Goal: Feedback & Contribution: Leave review/rating

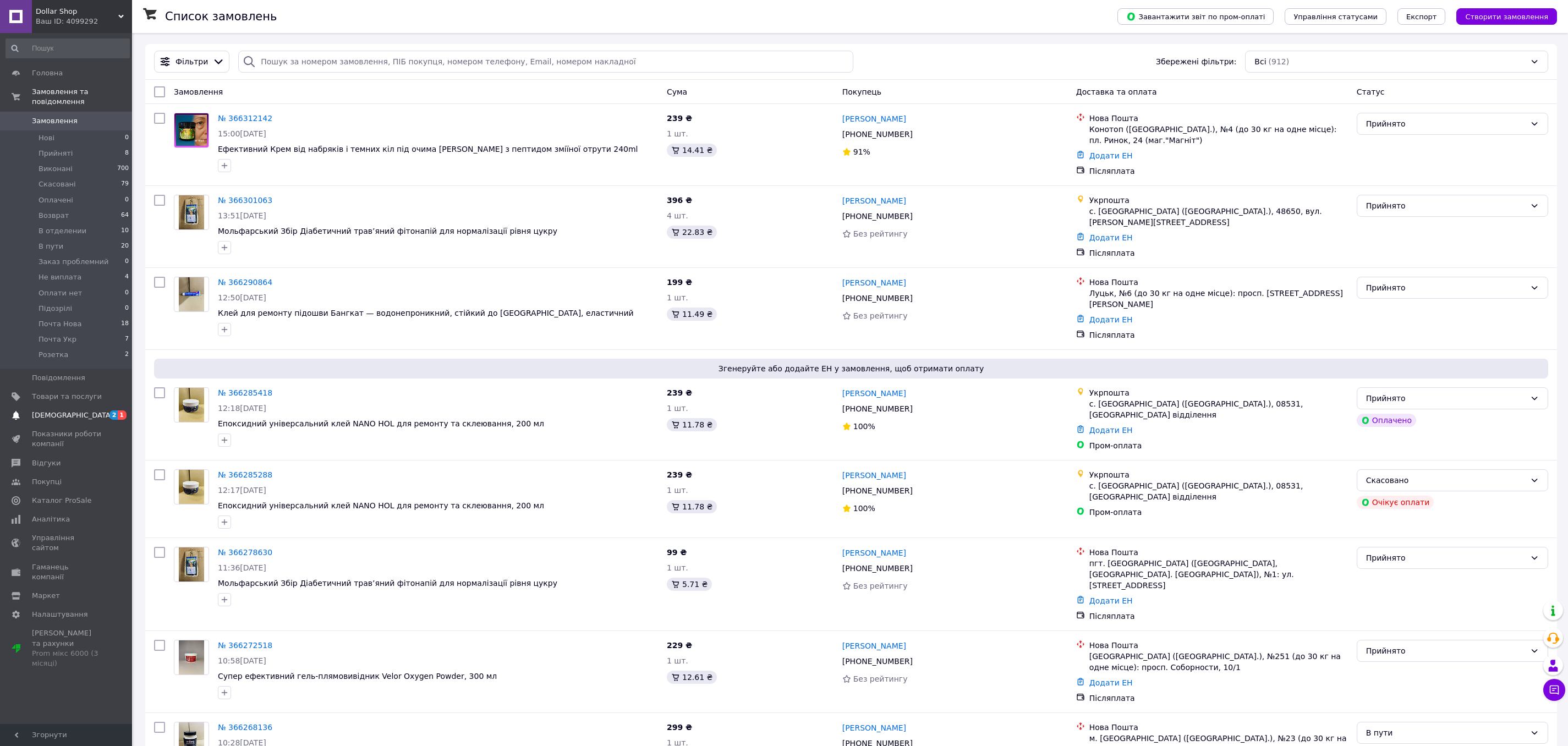
click at [66, 414] on span "[DEMOGRAPHIC_DATA]" at bounding box center [72, 416] width 82 height 10
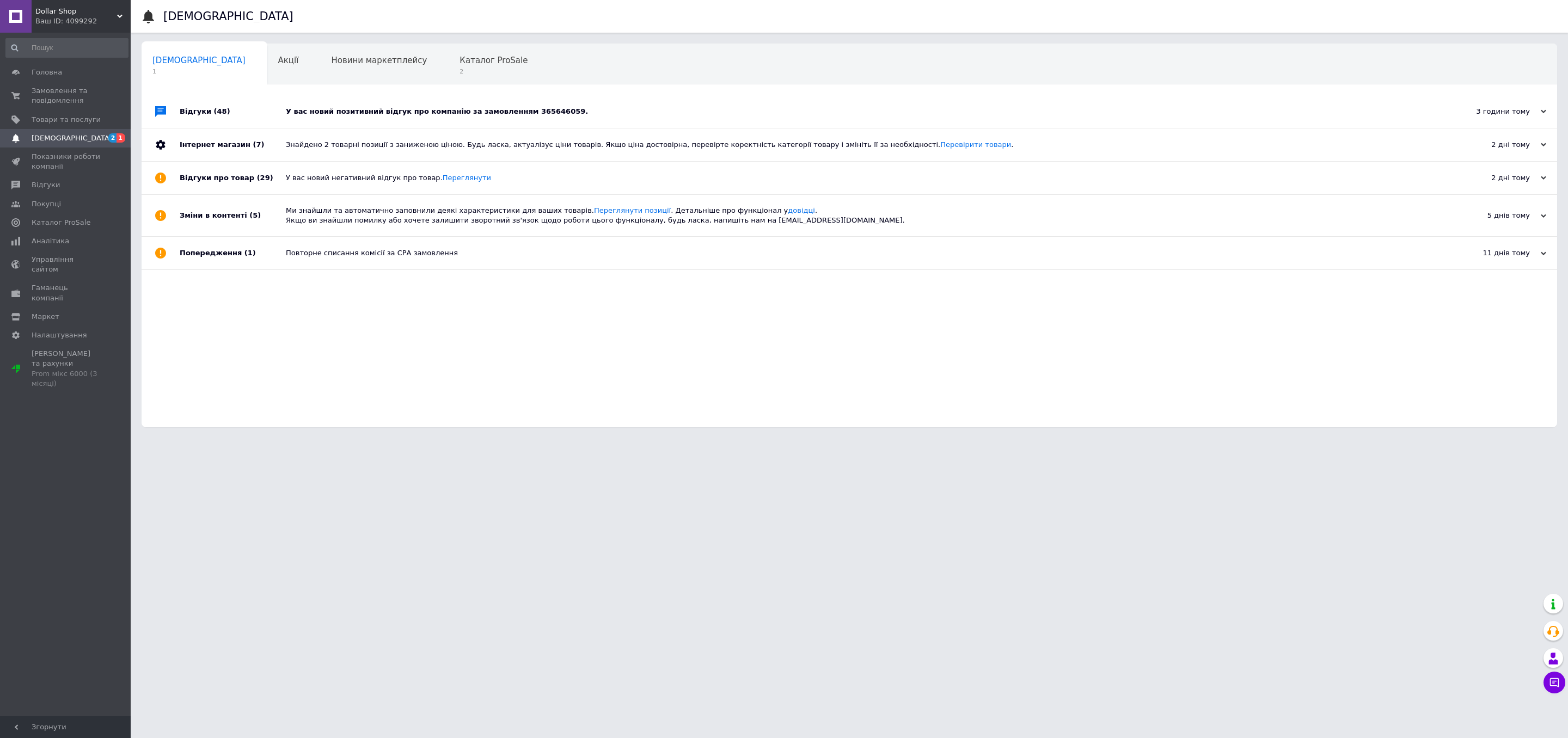
click at [319, 111] on div "У вас новий позитивний відгук про компанію за замовленням 365646059." at bounding box center [861, 112] width 1151 height 10
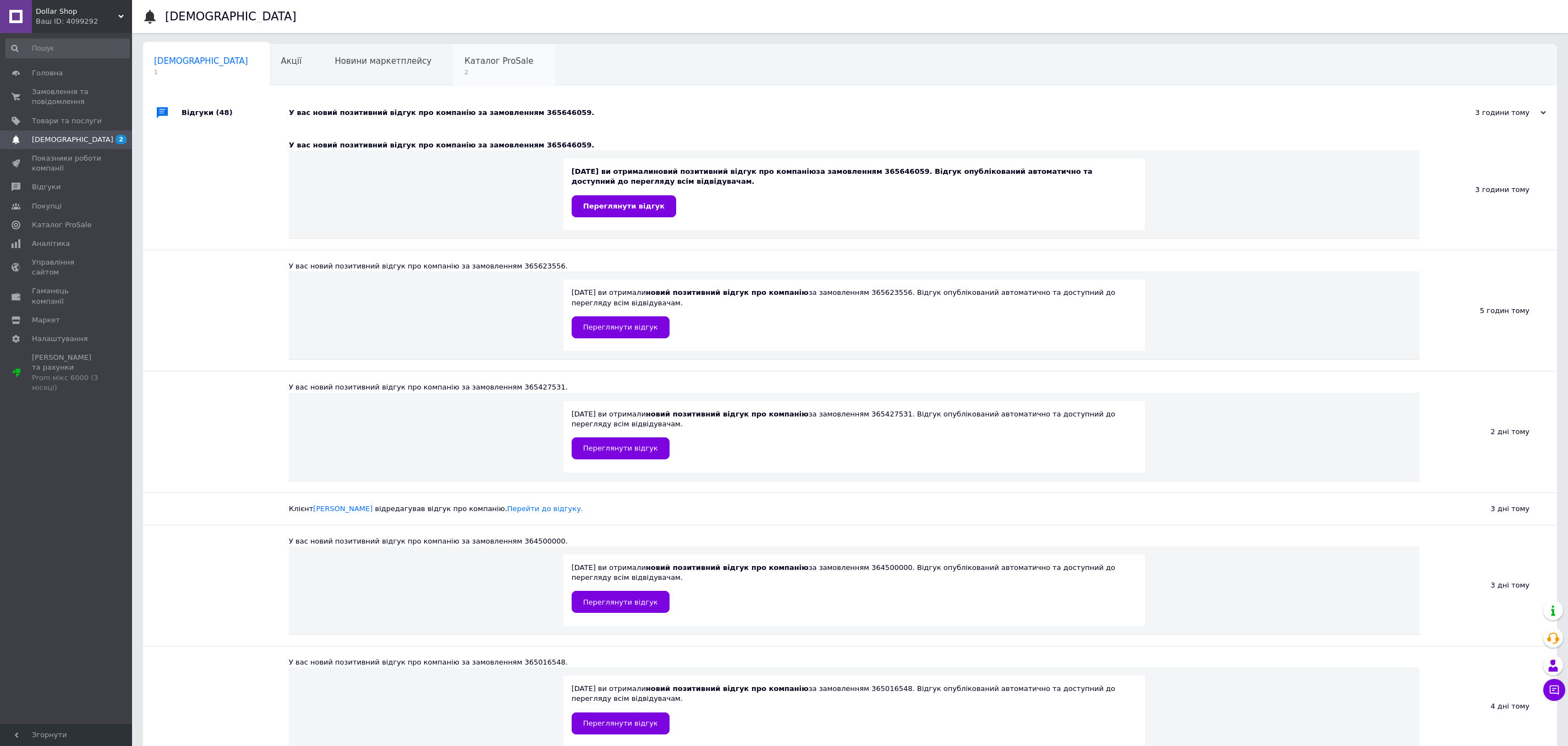
click at [465, 68] on span "2" at bounding box center [499, 72] width 69 height 8
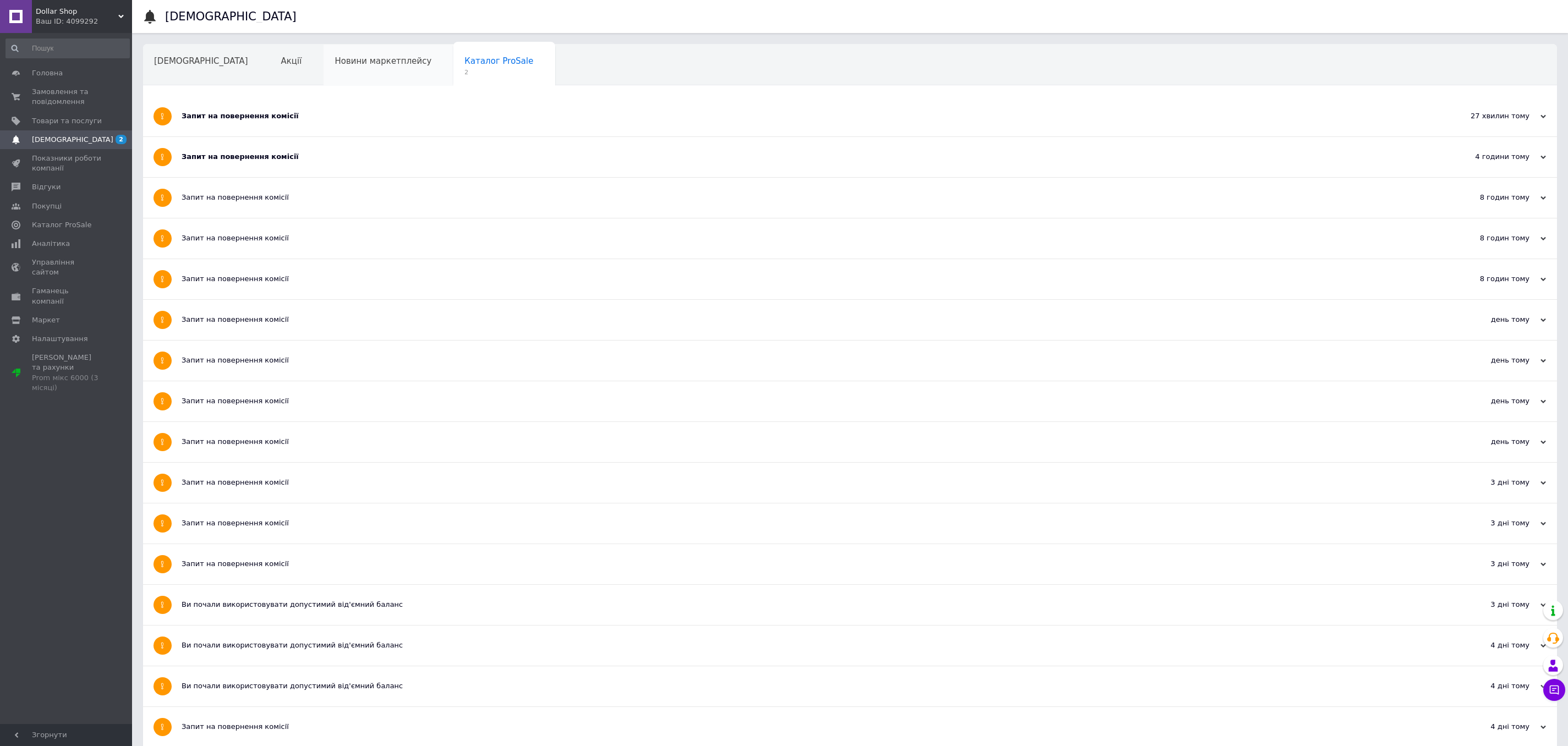
click at [351, 69] on div "Новини маркетплейсу" at bounding box center [388, 66] width 130 height 42
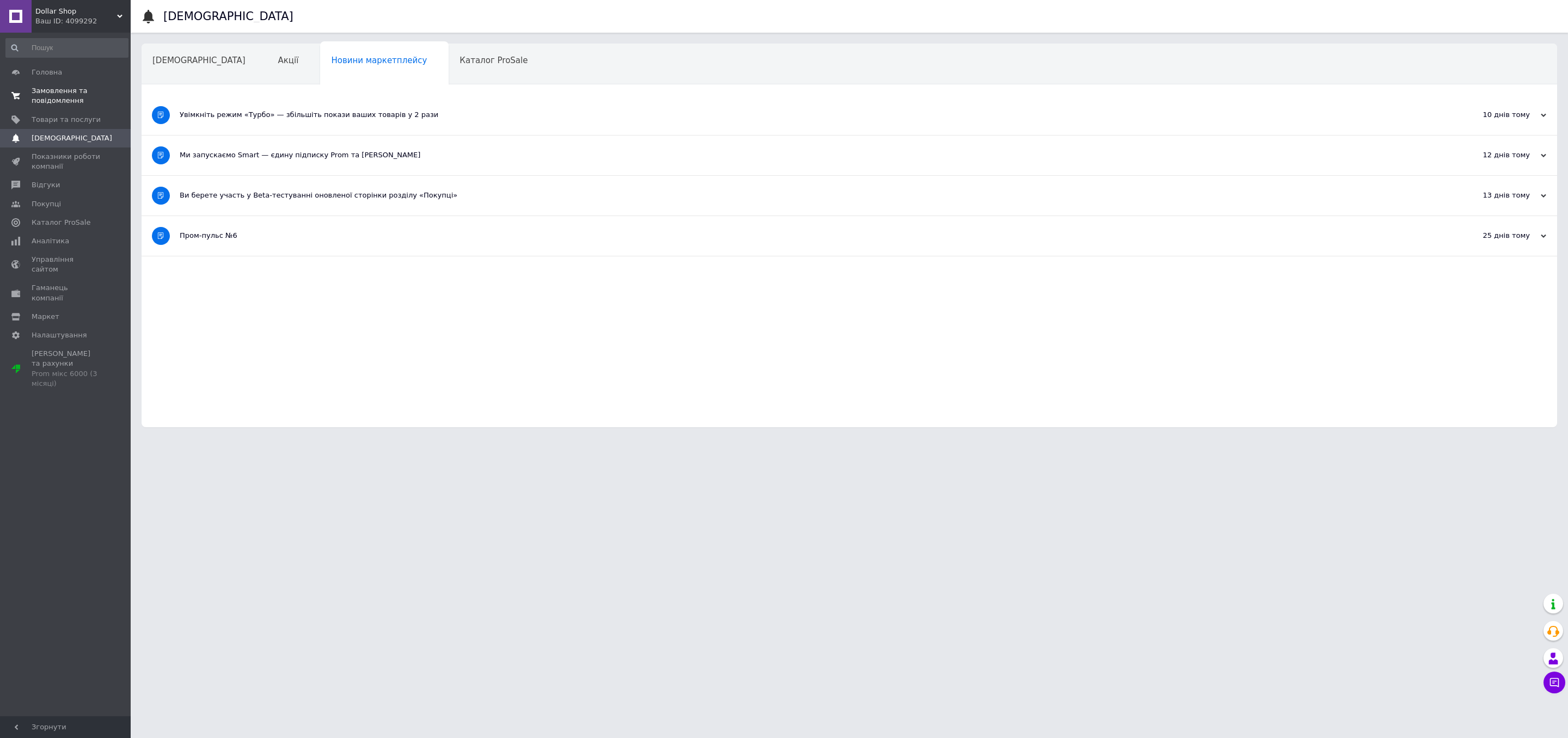
click at [74, 96] on span "Замовлення та повідомлення" at bounding box center [66, 96] width 69 height 19
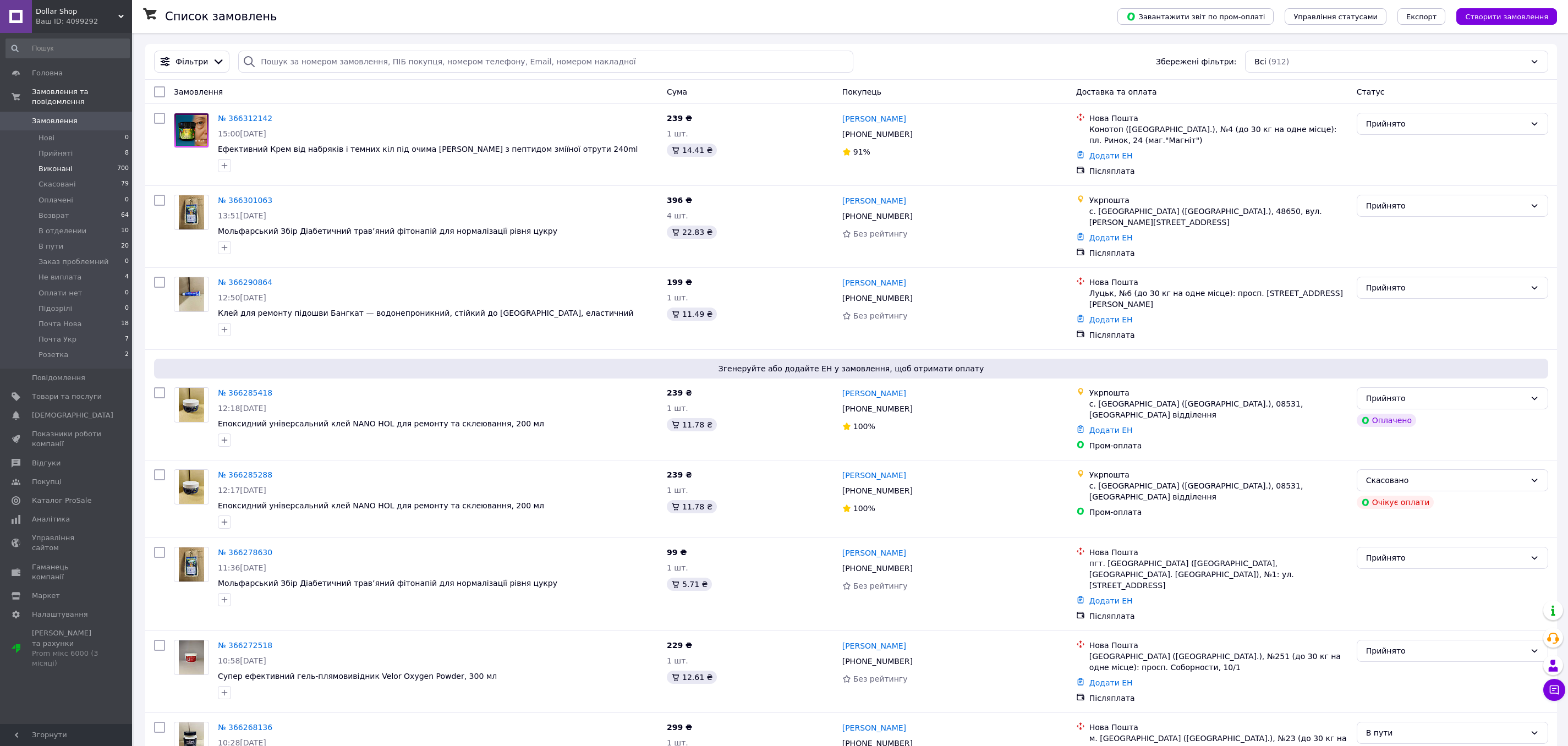
click at [92, 169] on li "Виконані 700" at bounding box center [68, 169] width 135 height 15
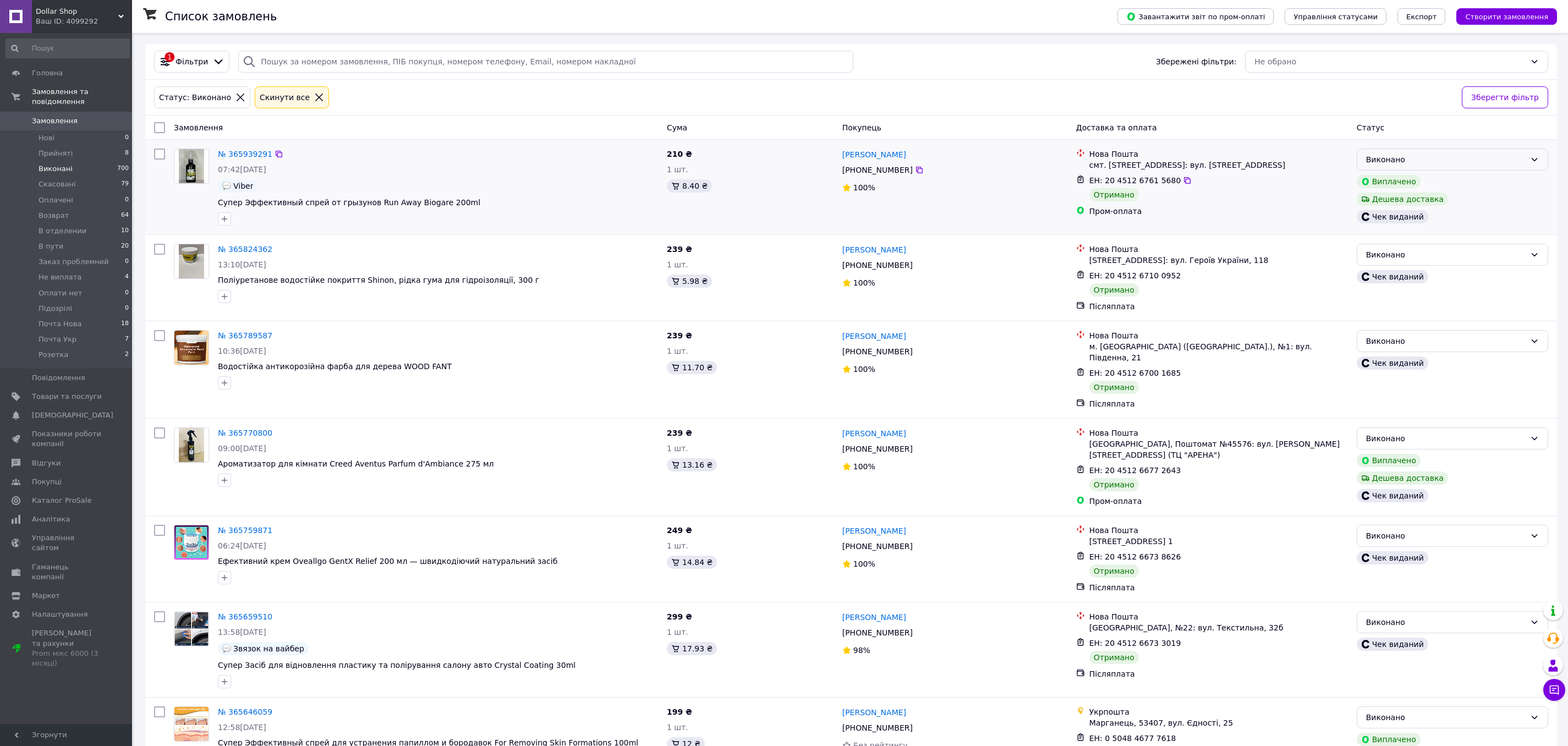
click at [1390, 152] on div "Виконано" at bounding box center [1452, 159] width 191 height 22
click at [1399, 258] on li "В отделении" at bounding box center [1452, 262] width 190 height 20
click at [74, 327] on span "Почта Нова" at bounding box center [60, 324] width 43 height 10
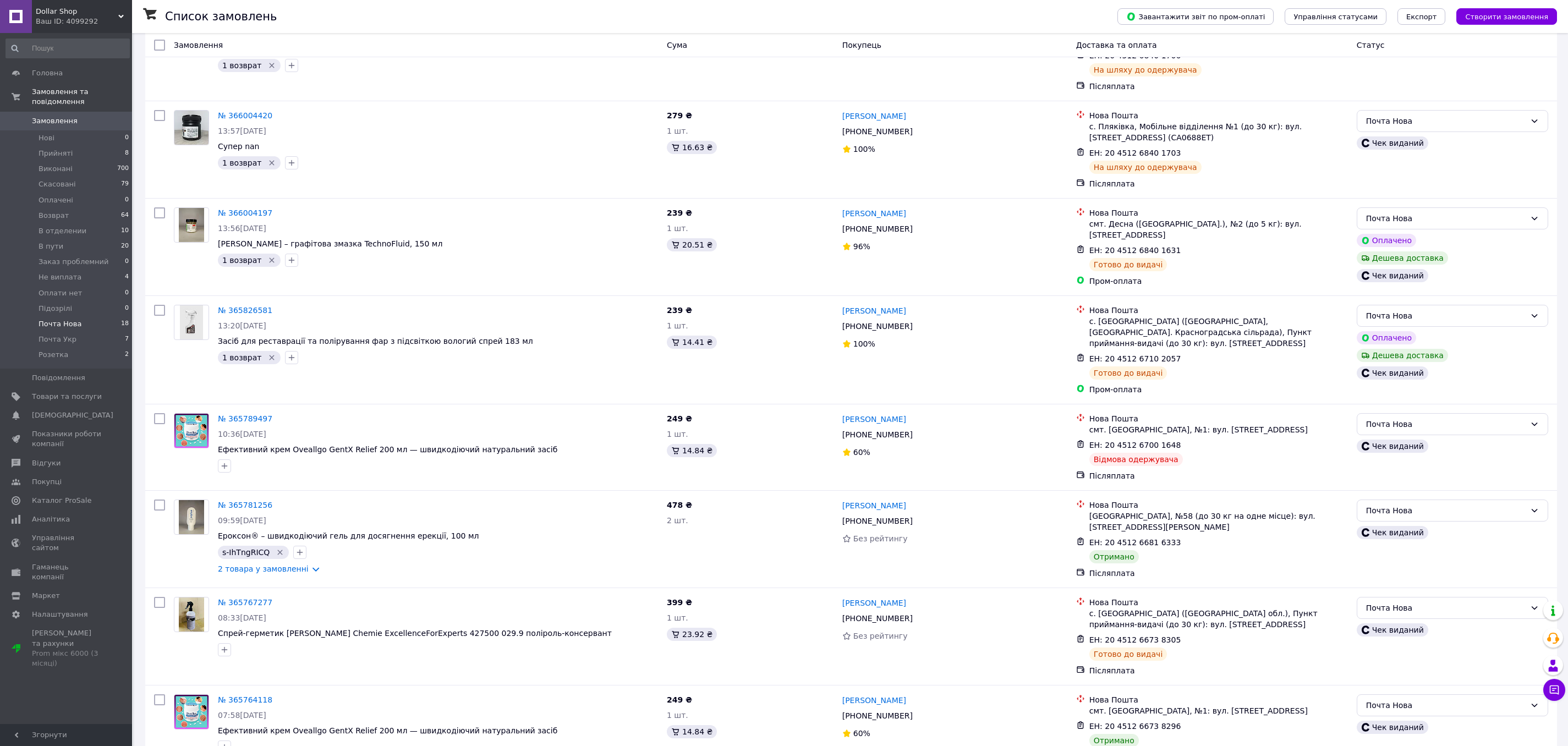
scroll to position [429, 0]
click at [1450, 502] on div "Почта Нова" at bounding box center [1452, 509] width 191 height 22
click at [1401, 534] on li "Виконано" at bounding box center [1452, 537] width 190 height 20
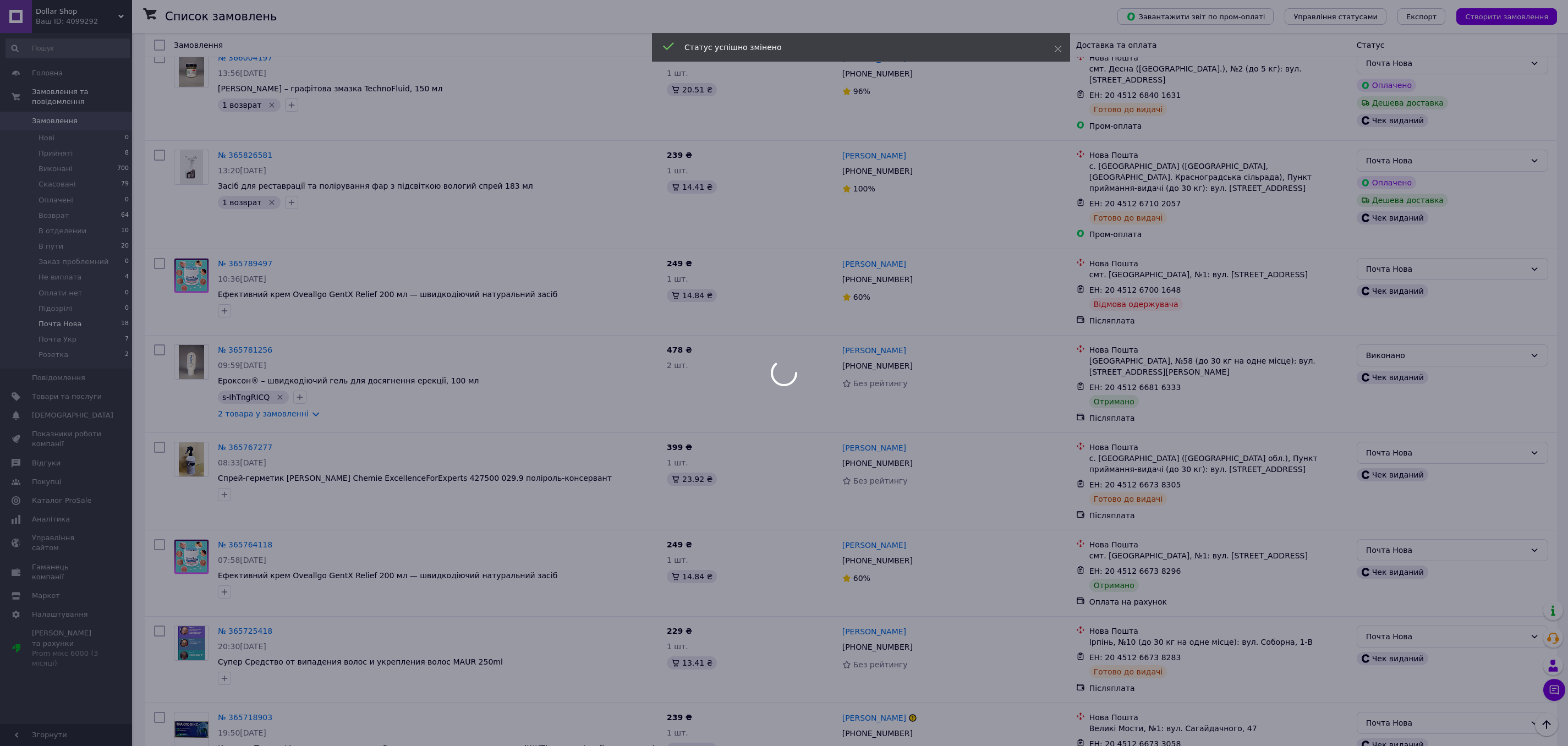
scroll to position [589, 0]
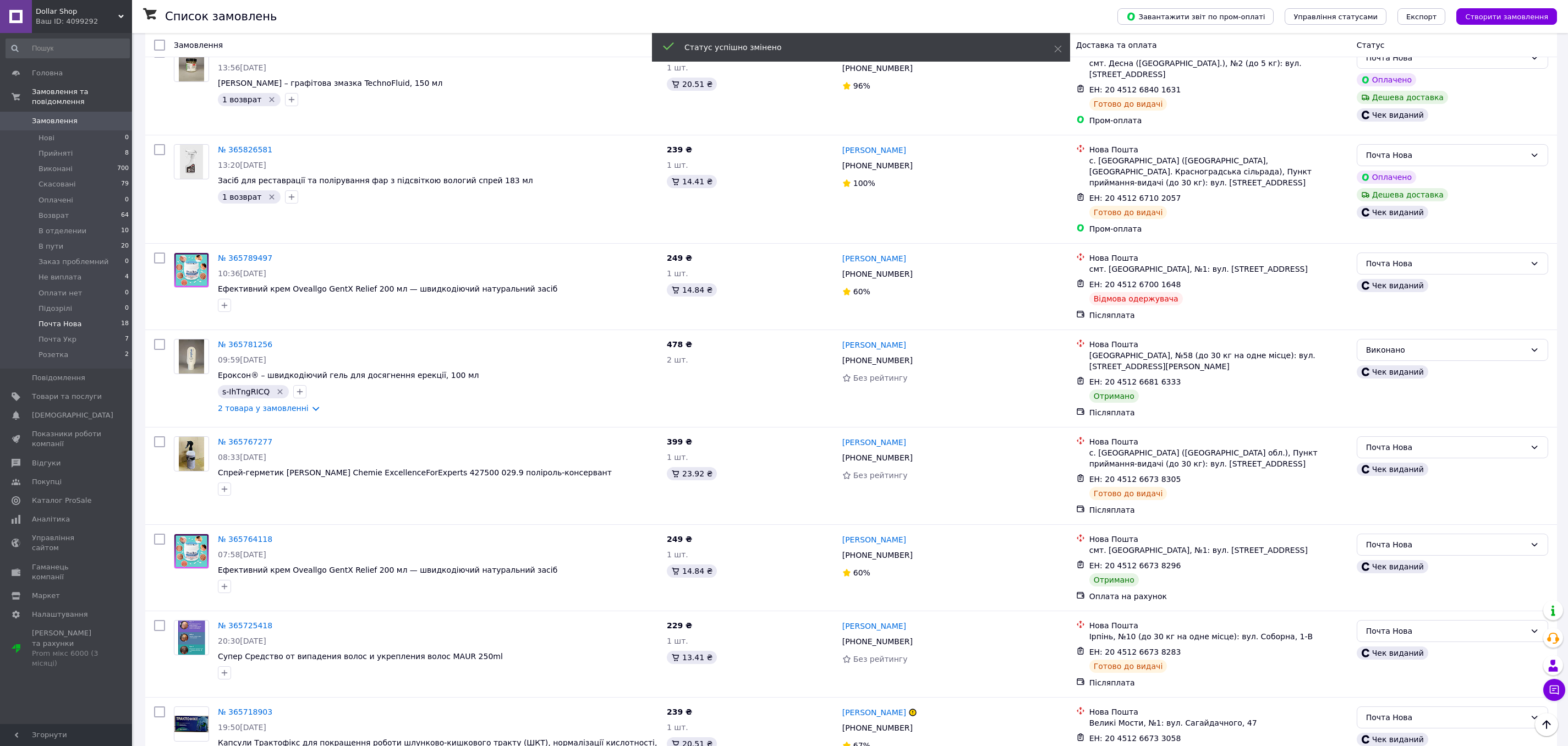
click at [1445, 538] on div "Почта Нова" at bounding box center [1446, 544] width 159 height 12
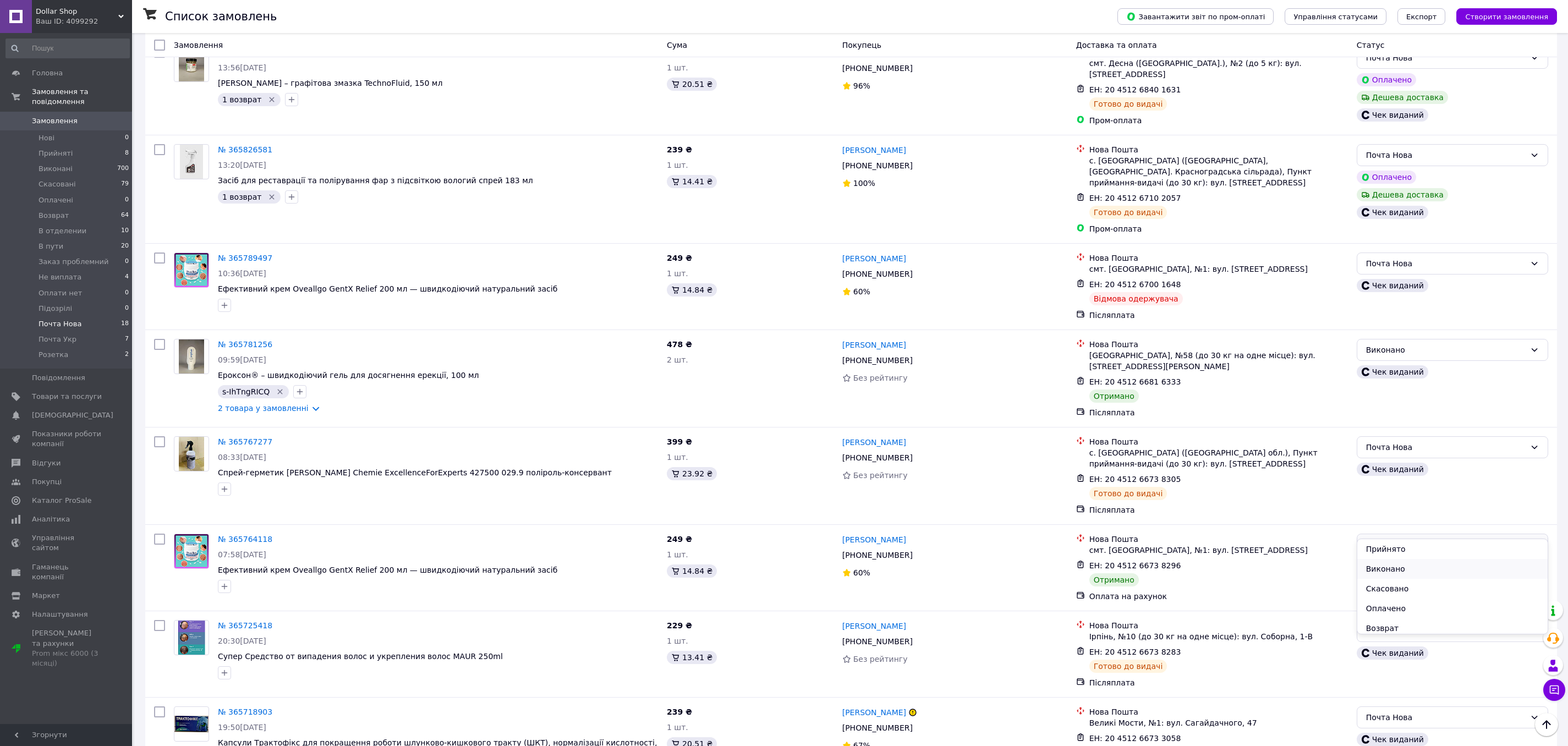
click at [1409, 562] on li "Виконано" at bounding box center [1452, 569] width 190 height 20
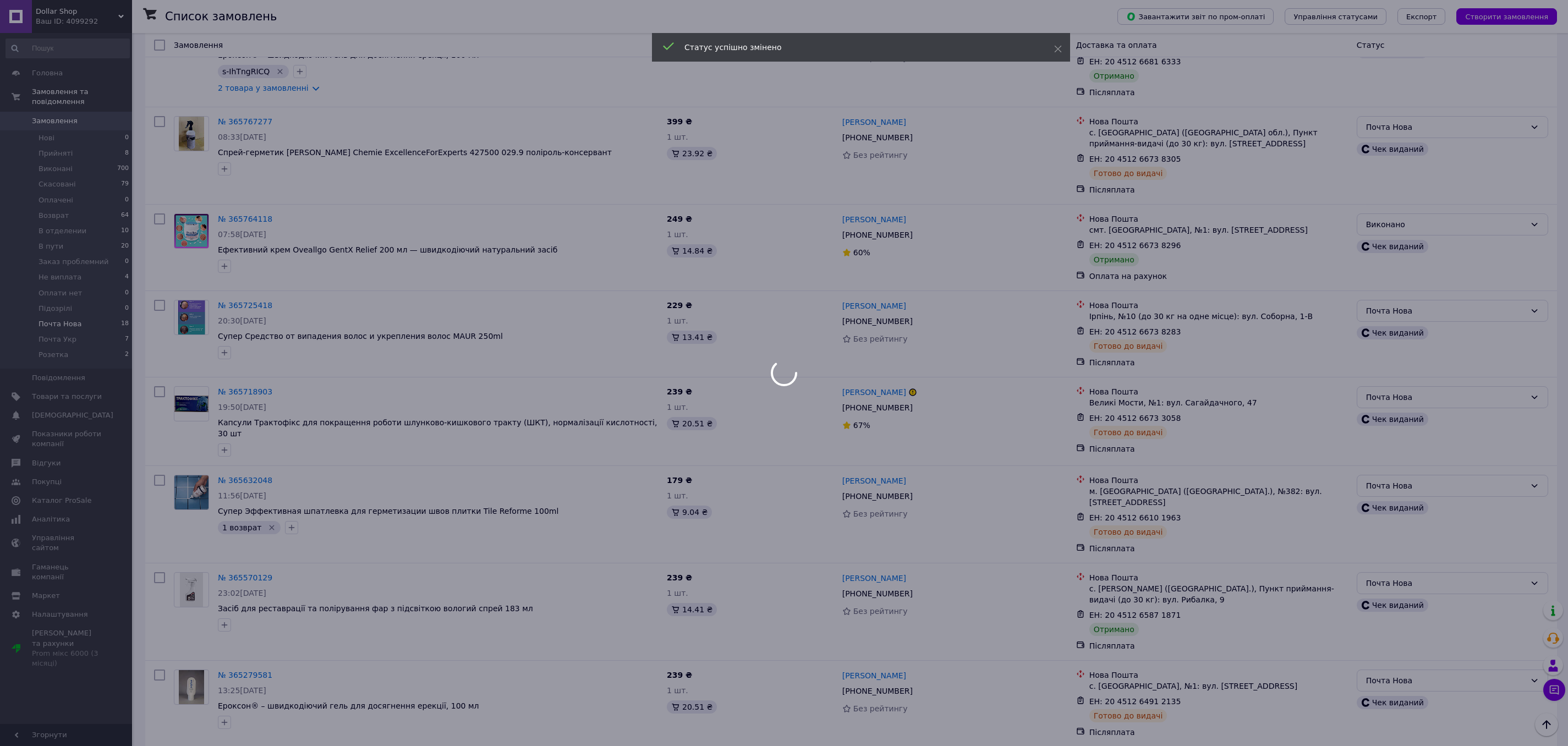
scroll to position [911, 0]
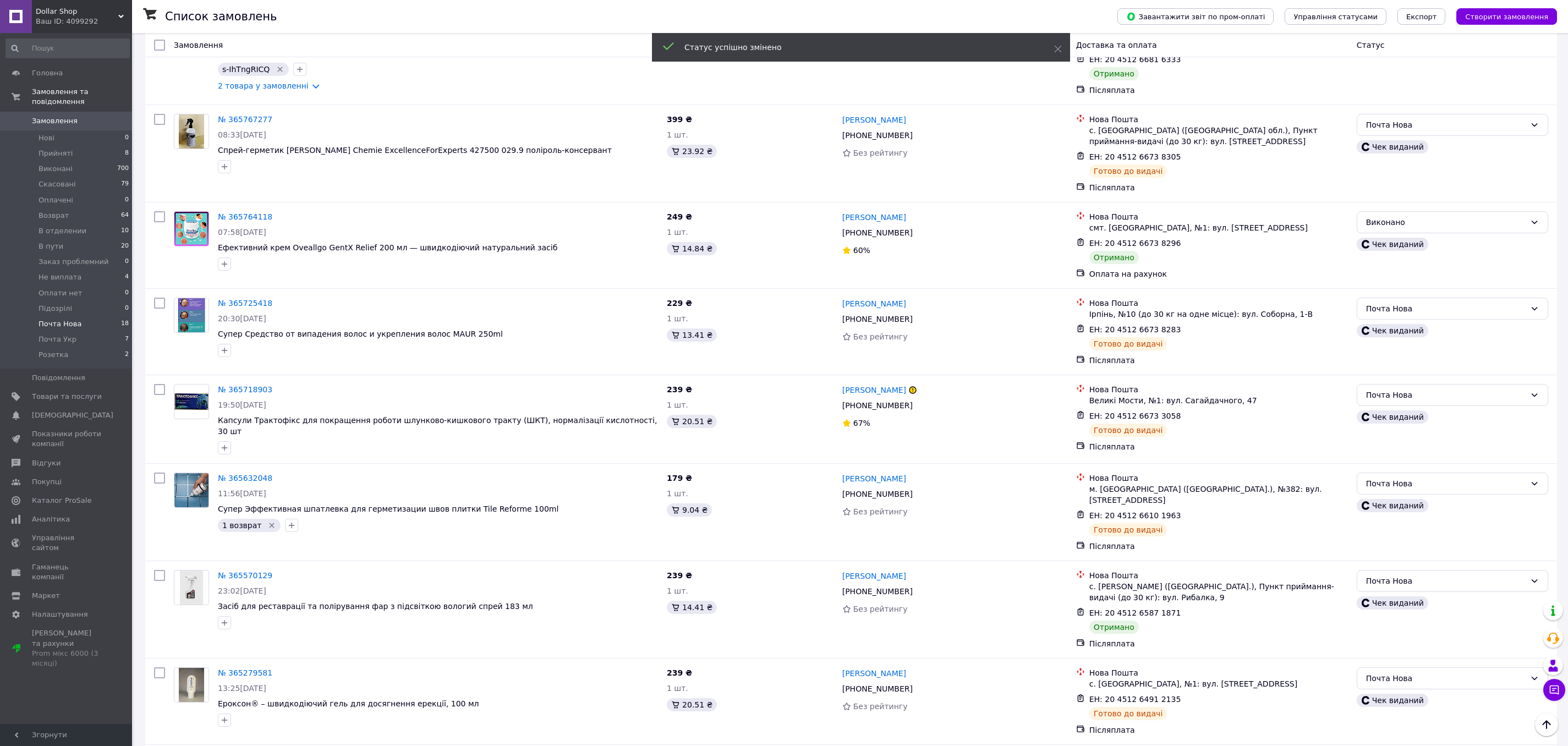
click at [1433, 575] on div "Почта Нова" at bounding box center [1446, 581] width 159 height 12
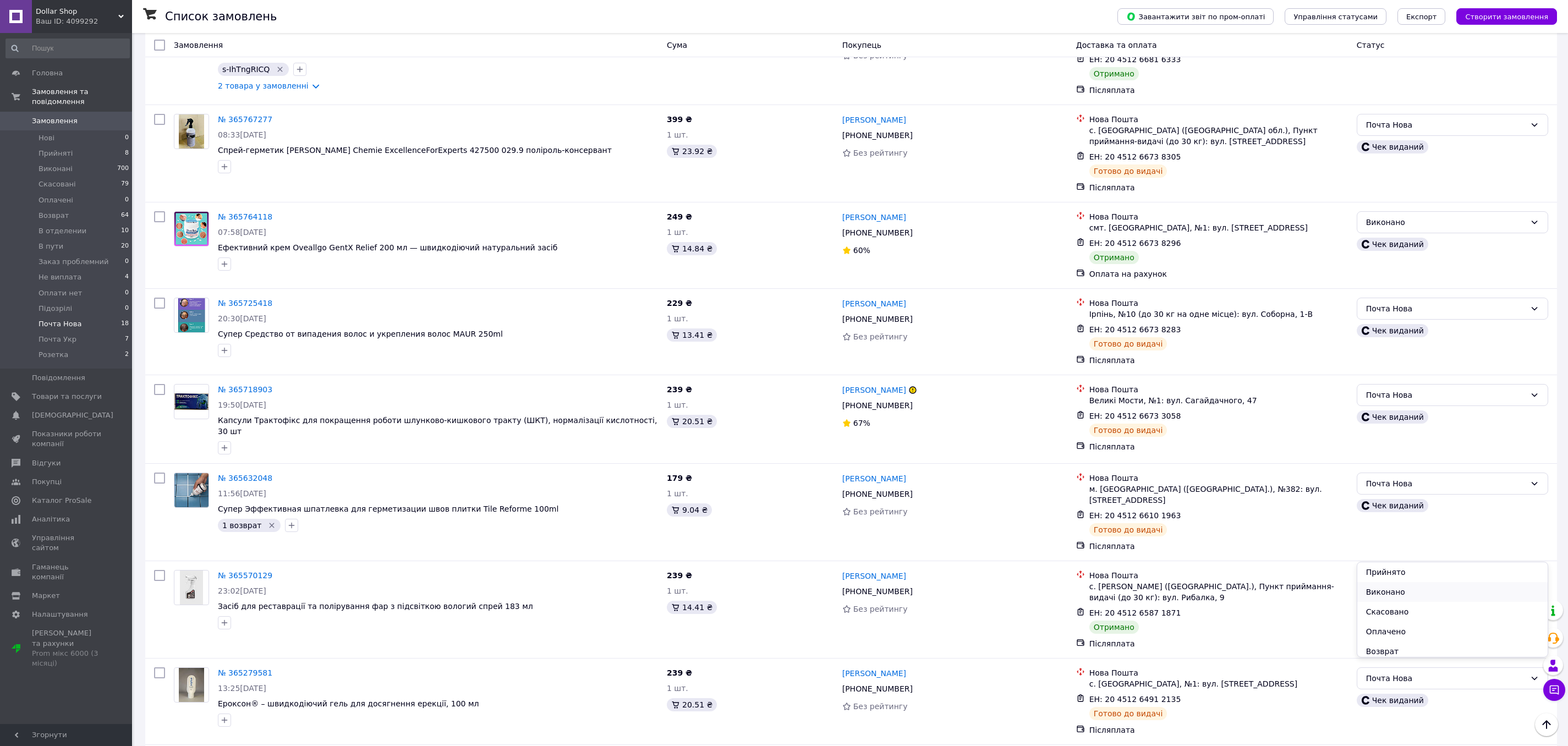
click at [1387, 587] on li "Виконано" at bounding box center [1452, 591] width 190 height 20
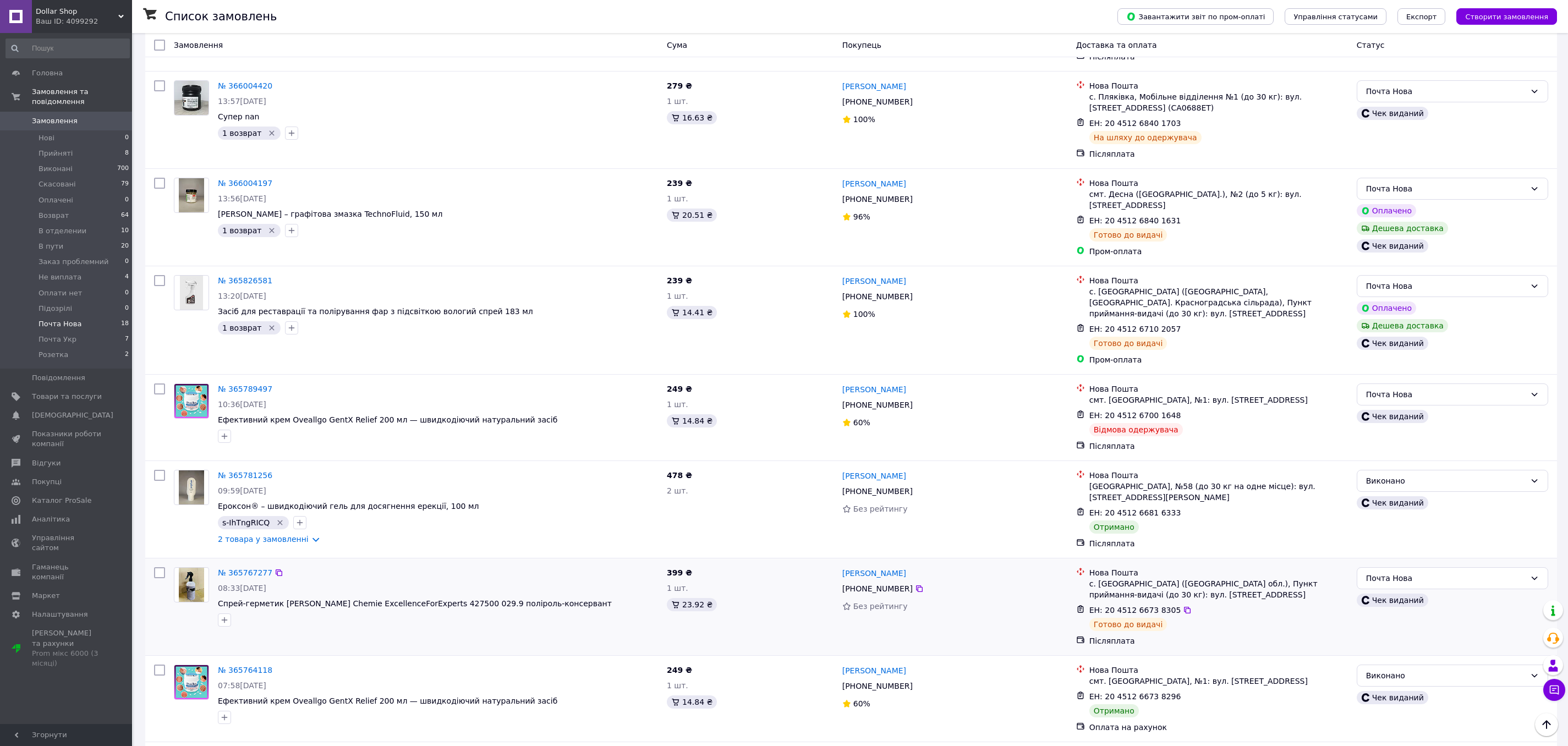
scroll to position [442, 0]
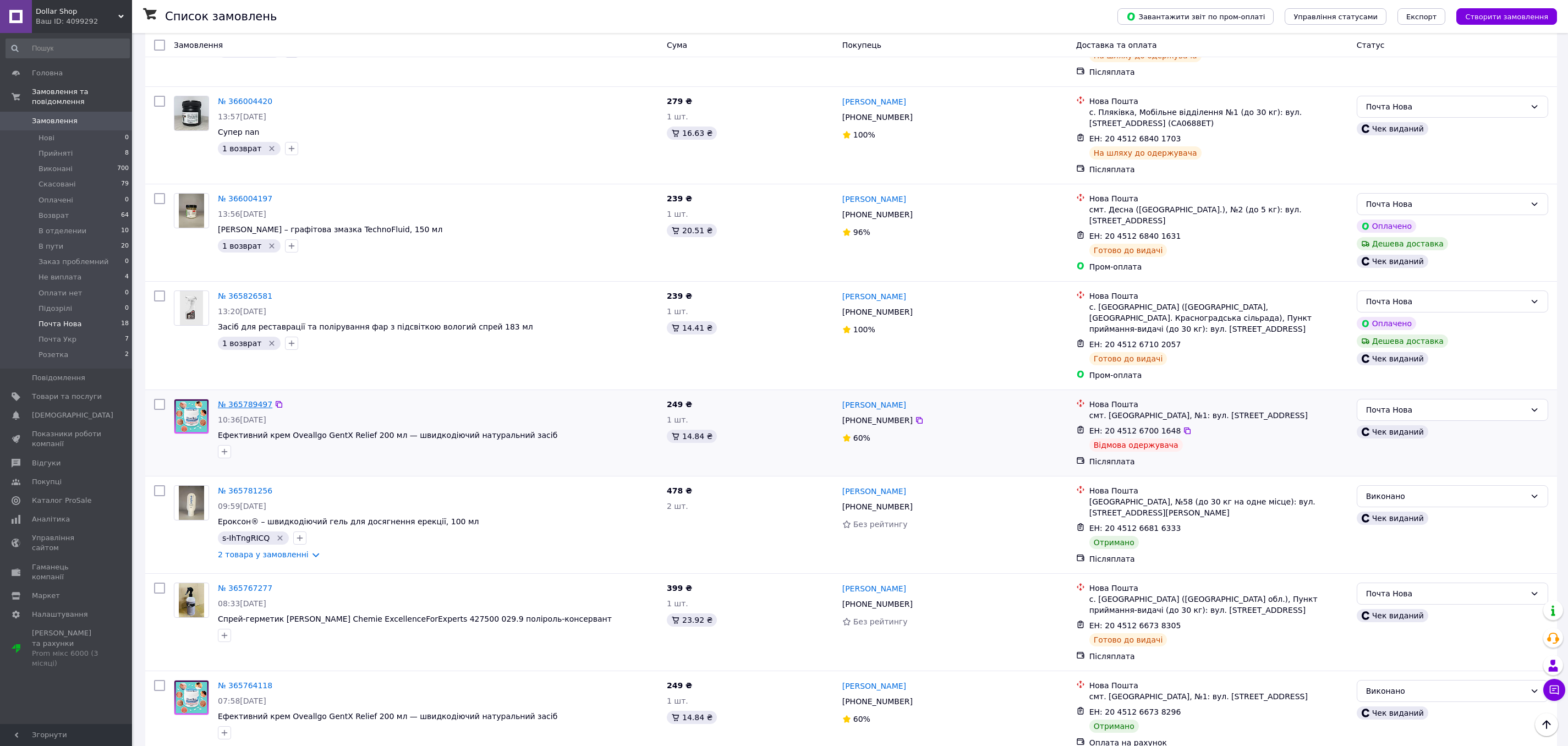
click at [257, 400] on link "№ 365789497" at bounding box center [245, 404] width 54 height 9
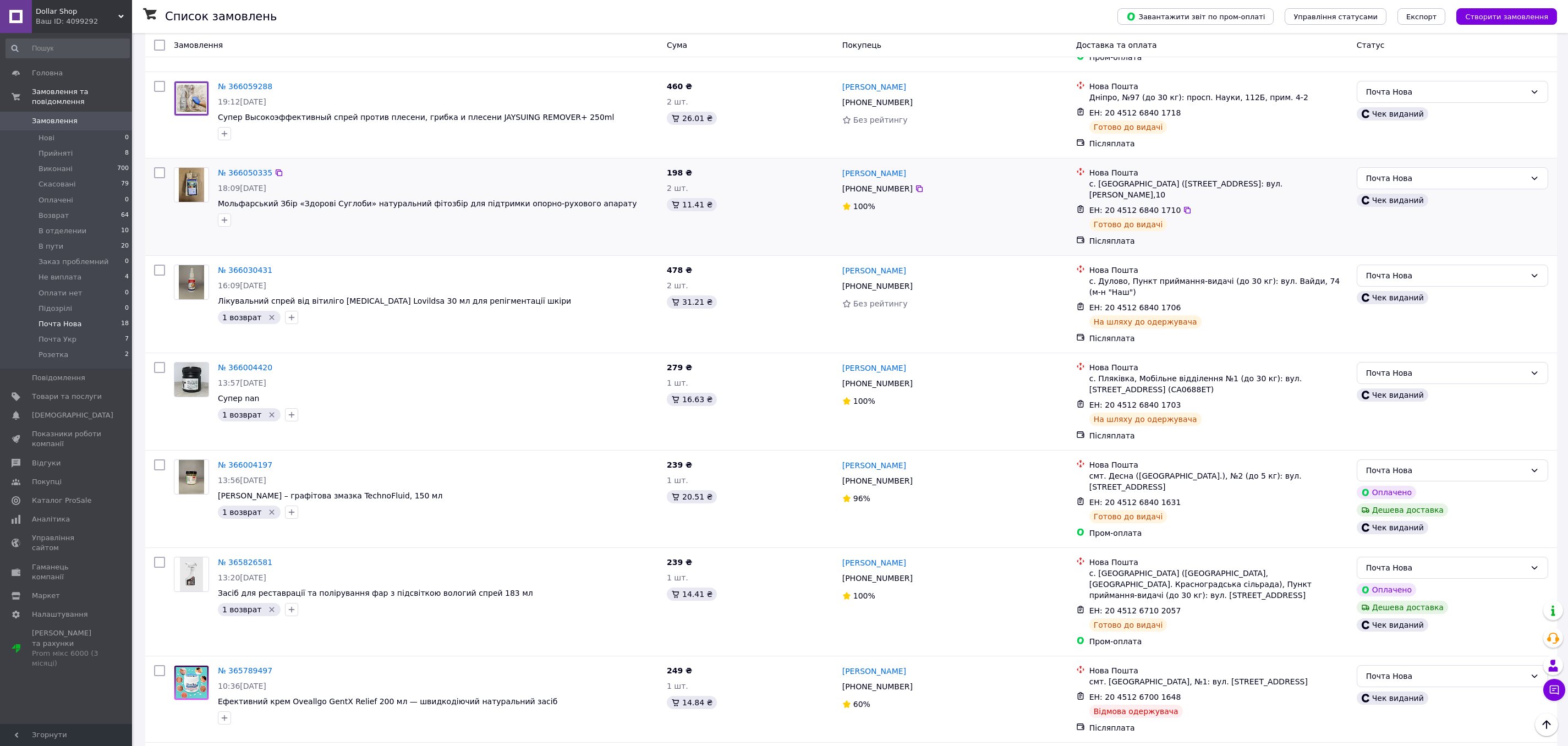
scroll to position [0, 0]
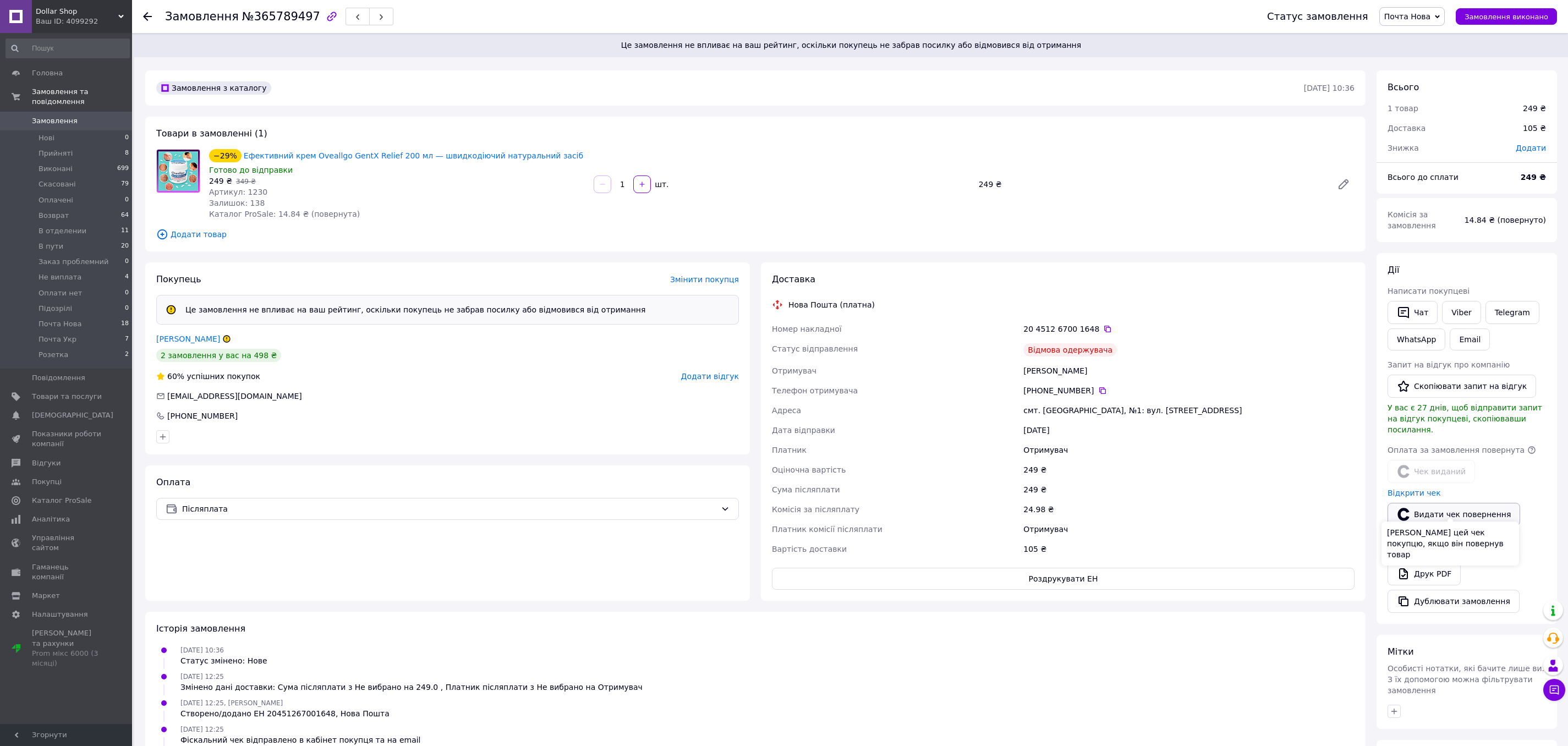
click at [1429, 503] on button "Видати чек повернення" at bounding box center [1454, 514] width 133 height 23
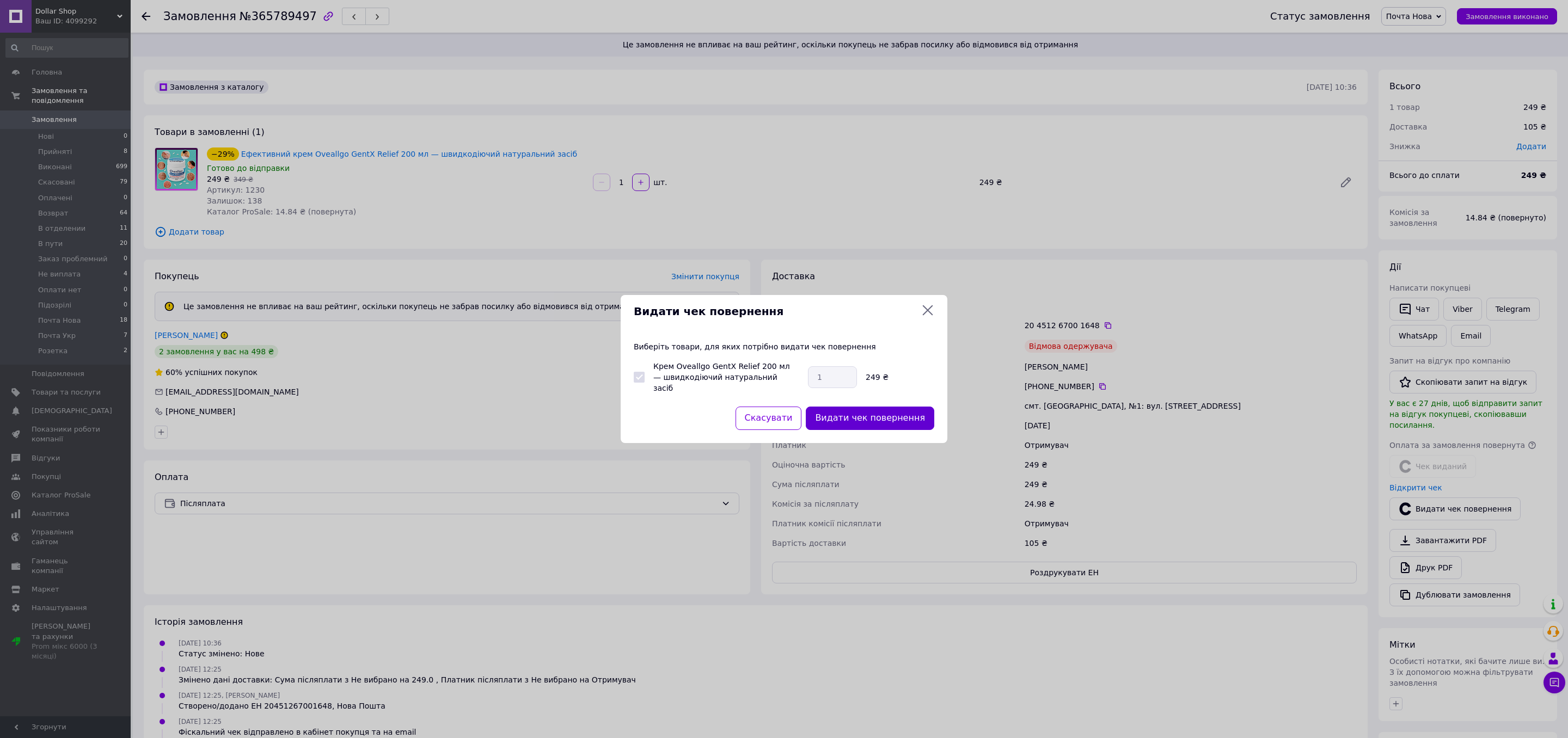
click at [906, 409] on button "Видати чек повернення" at bounding box center [870, 417] width 128 height 23
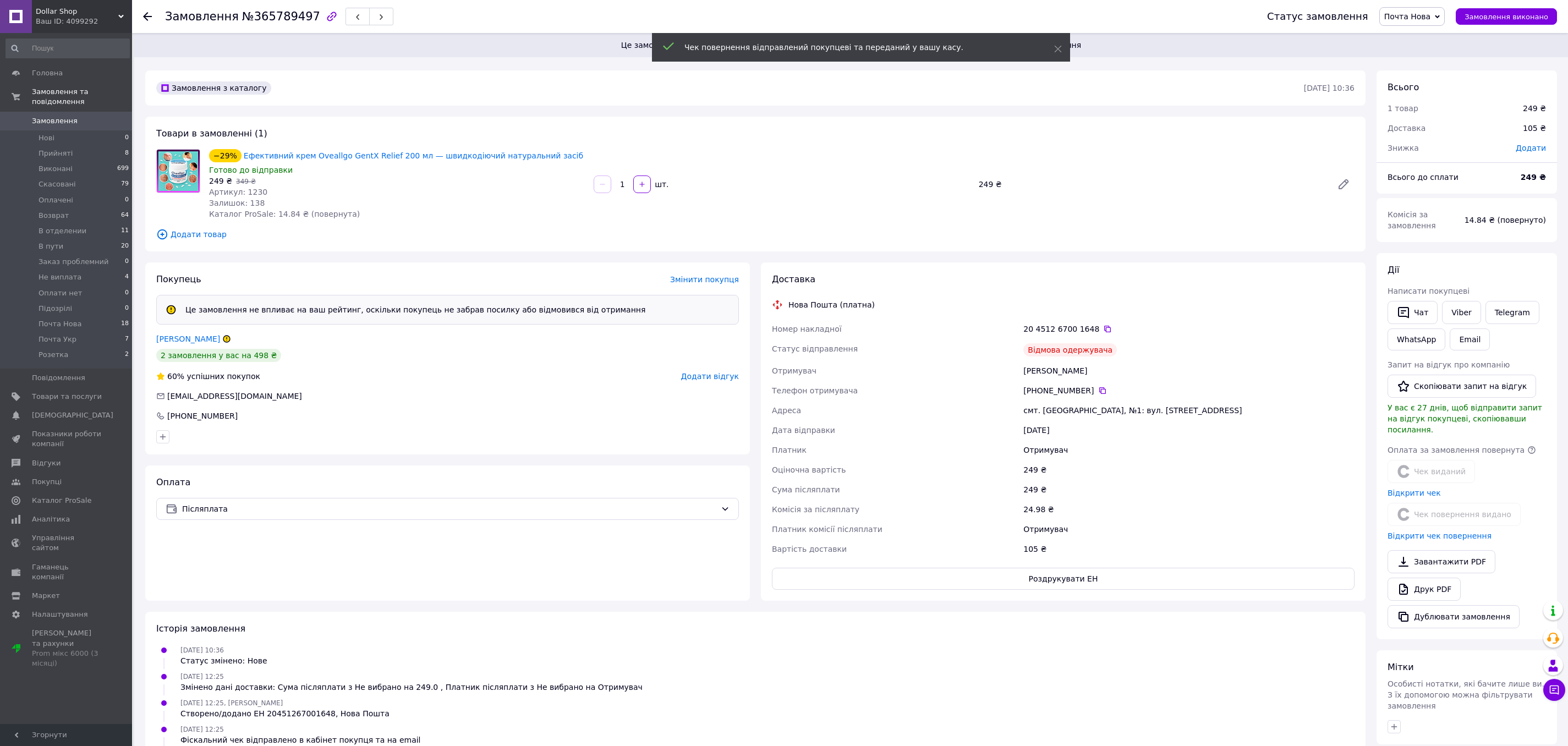
click at [723, 381] on div "Додати відгук" at bounding box center [710, 376] width 58 height 11
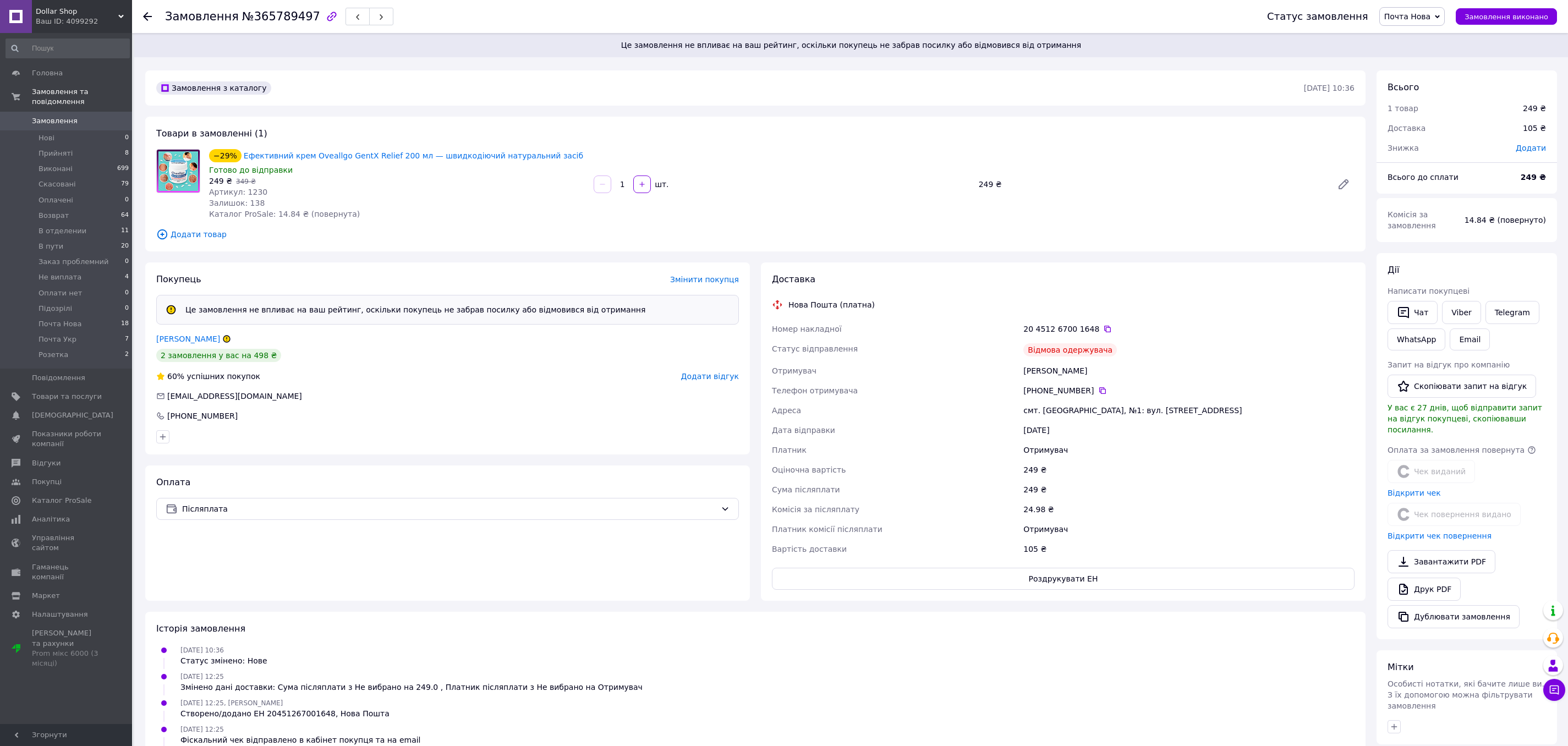
click at [721, 376] on span "Додати відгук" at bounding box center [710, 376] width 58 height 9
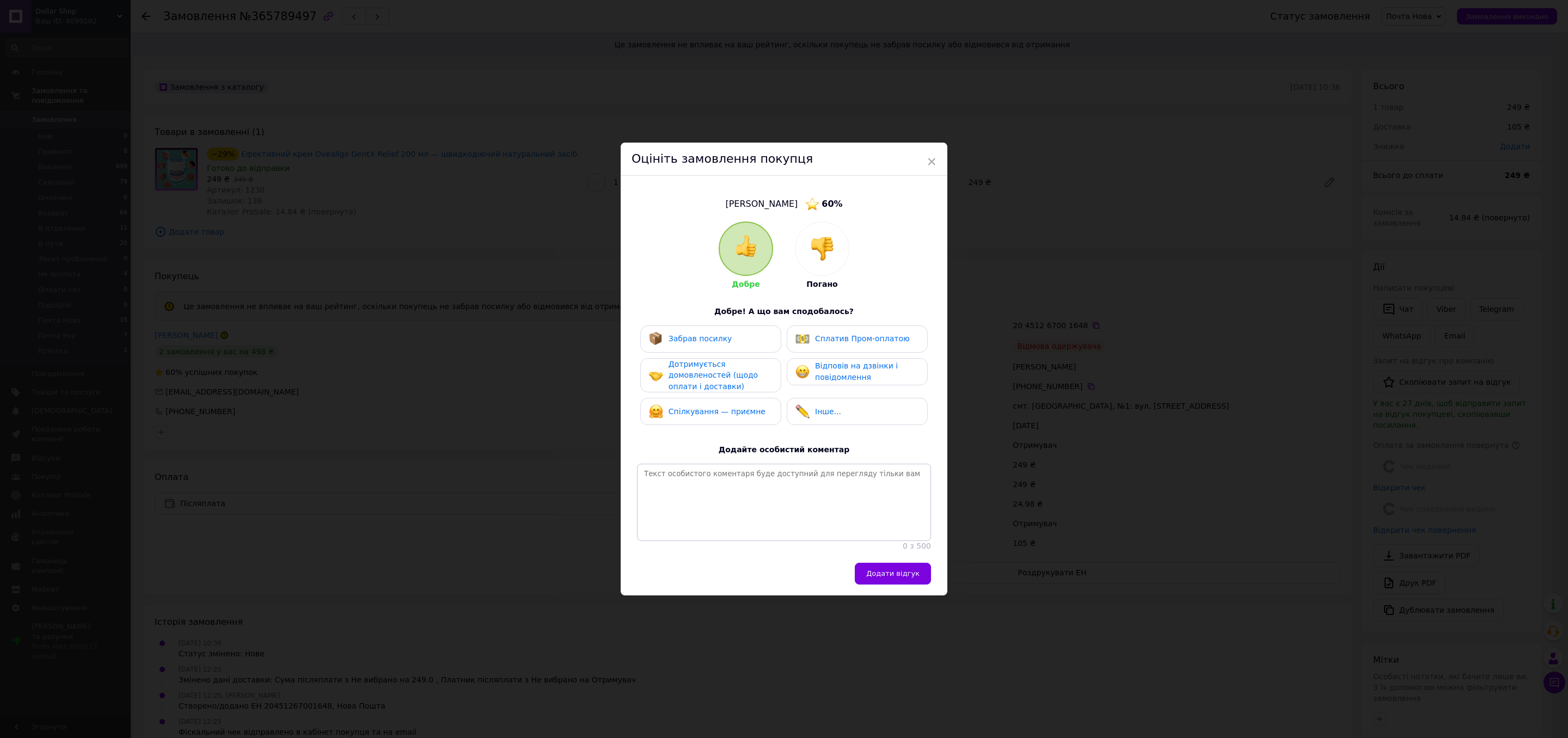
click at [833, 259] on div at bounding box center [822, 248] width 53 height 53
click at [722, 338] on span "Не забрав посилку" at bounding box center [706, 339] width 76 height 9
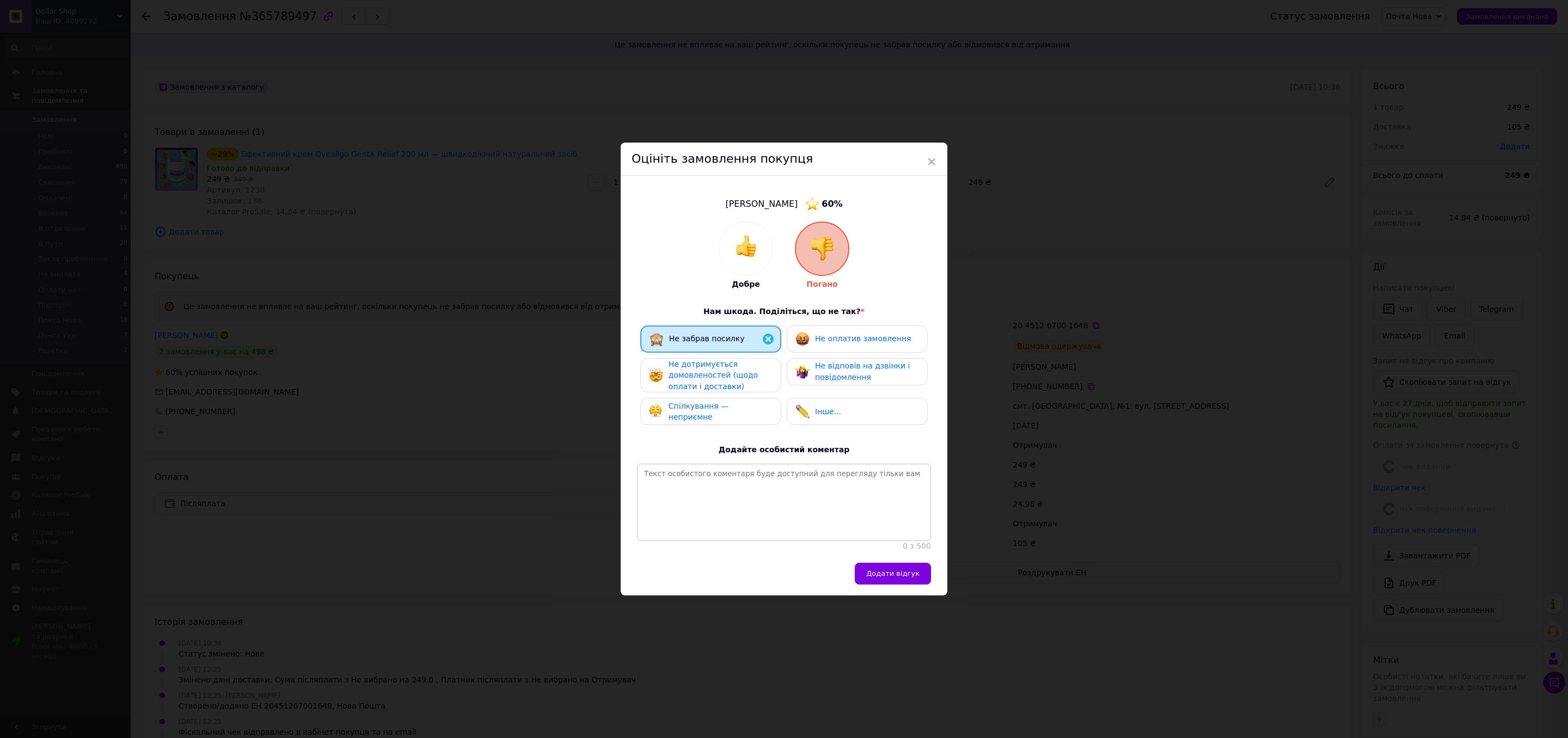
click at [704, 377] on span "Не дотримується домовленостей (щодо оплати і доставки)" at bounding box center [713, 376] width 89 height 31
click at [698, 402] on div "Спілкування — неприємне" at bounding box center [710, 412] width 123 height 22
click at [887, 574] on span "Додати відгук" at bounding box center [892, 574] width 53 height 8
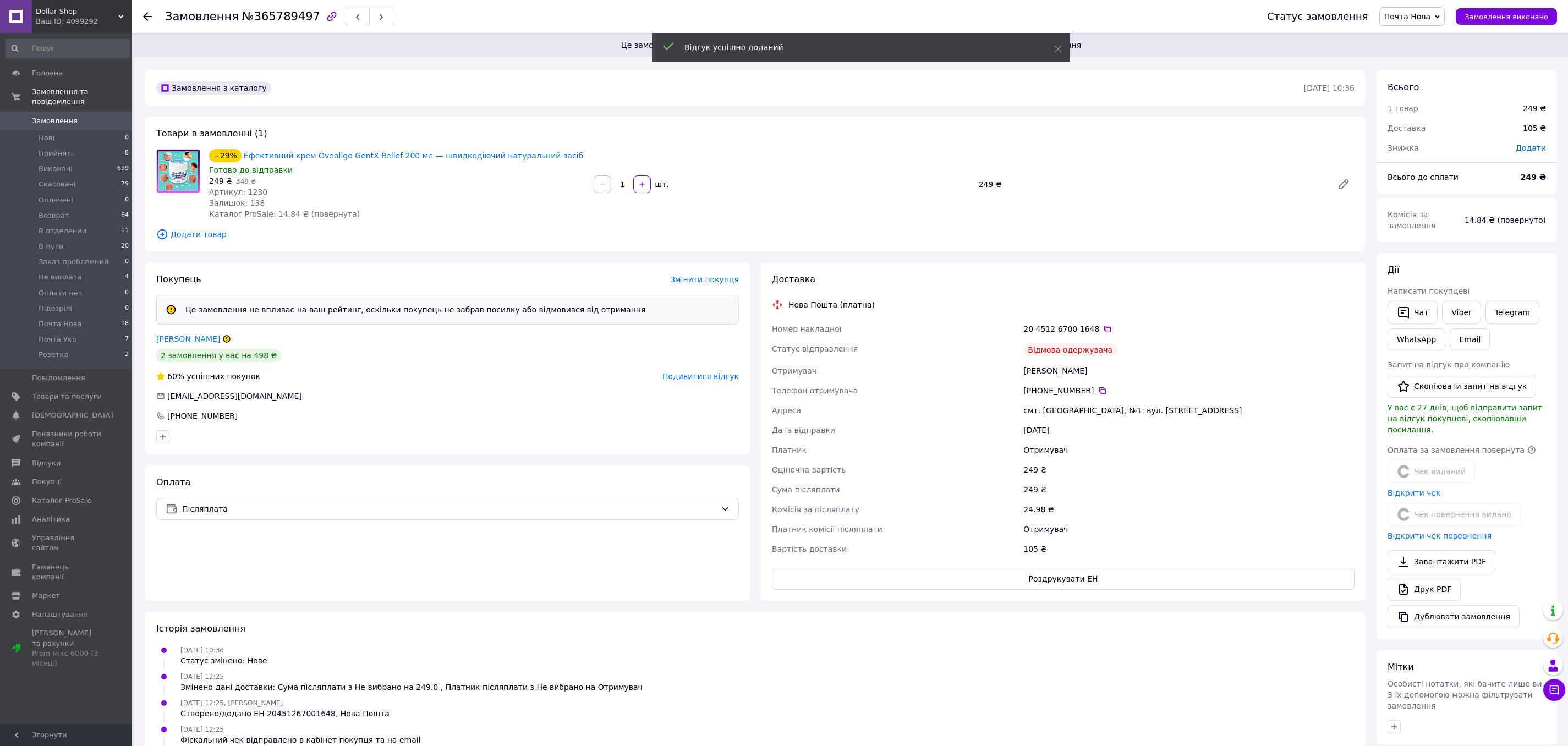
click at [1418, 15] on span "Почта Нова" at bounding box center [1407, 16] width 46 height 9
click at [1402, 102] on li "Возврат" at bounding box center [1421, 104] width 81 height 16
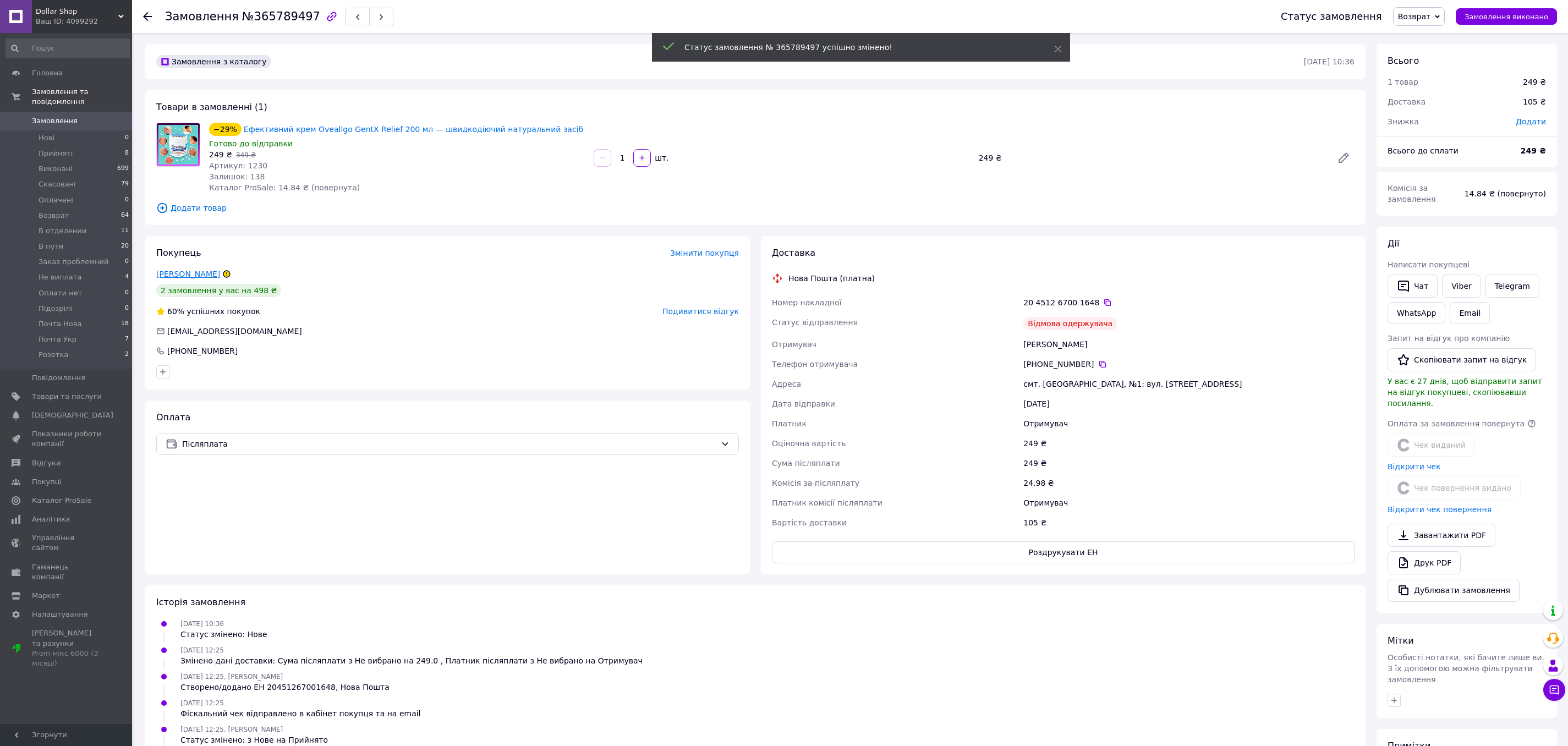
click at [195, 275] on link "Назимок Владислав" at bounding box center [188, 274] width 64 height 9
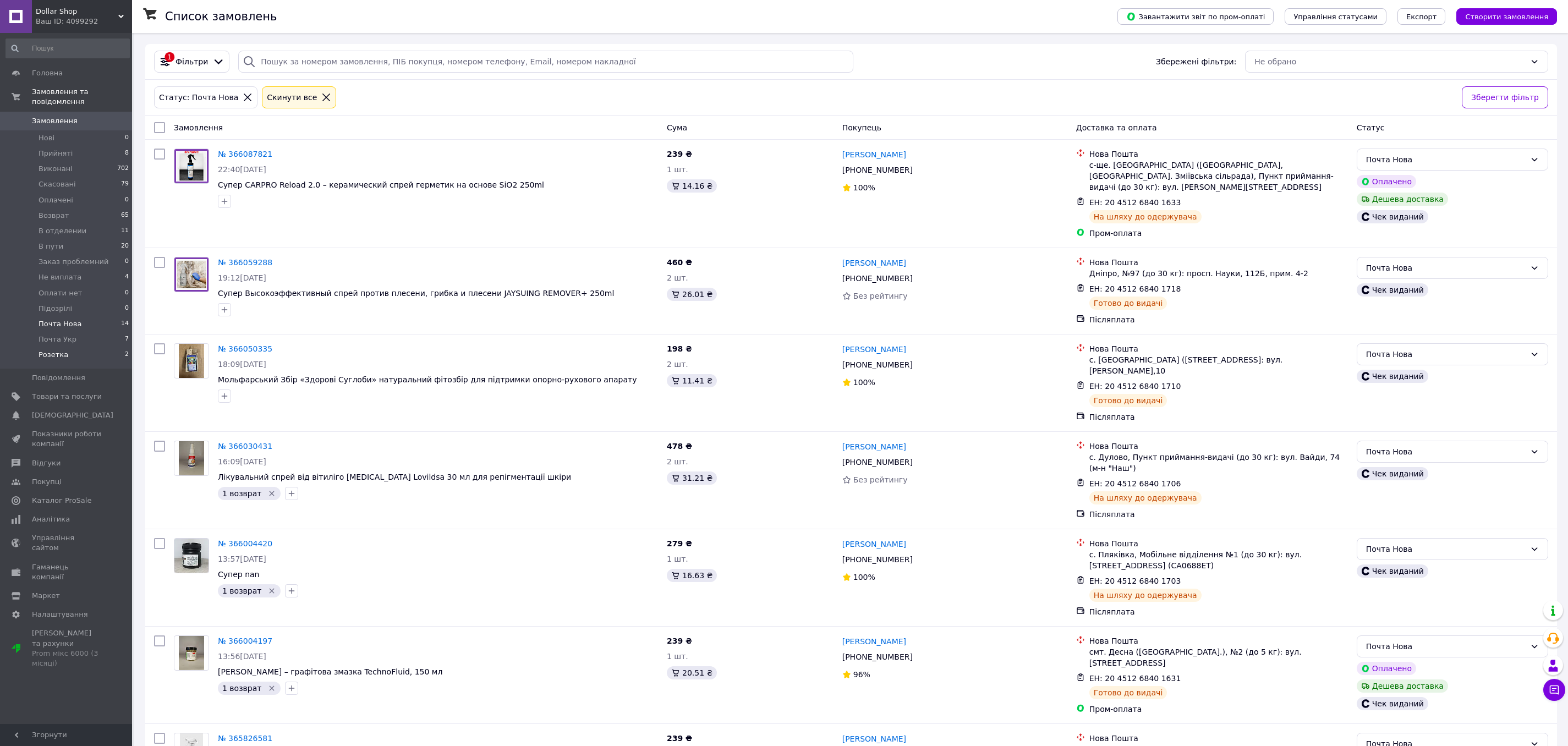
click at [105, 357] on li "Розетка 2" at bounding box center [68, 357] width 135 height 21
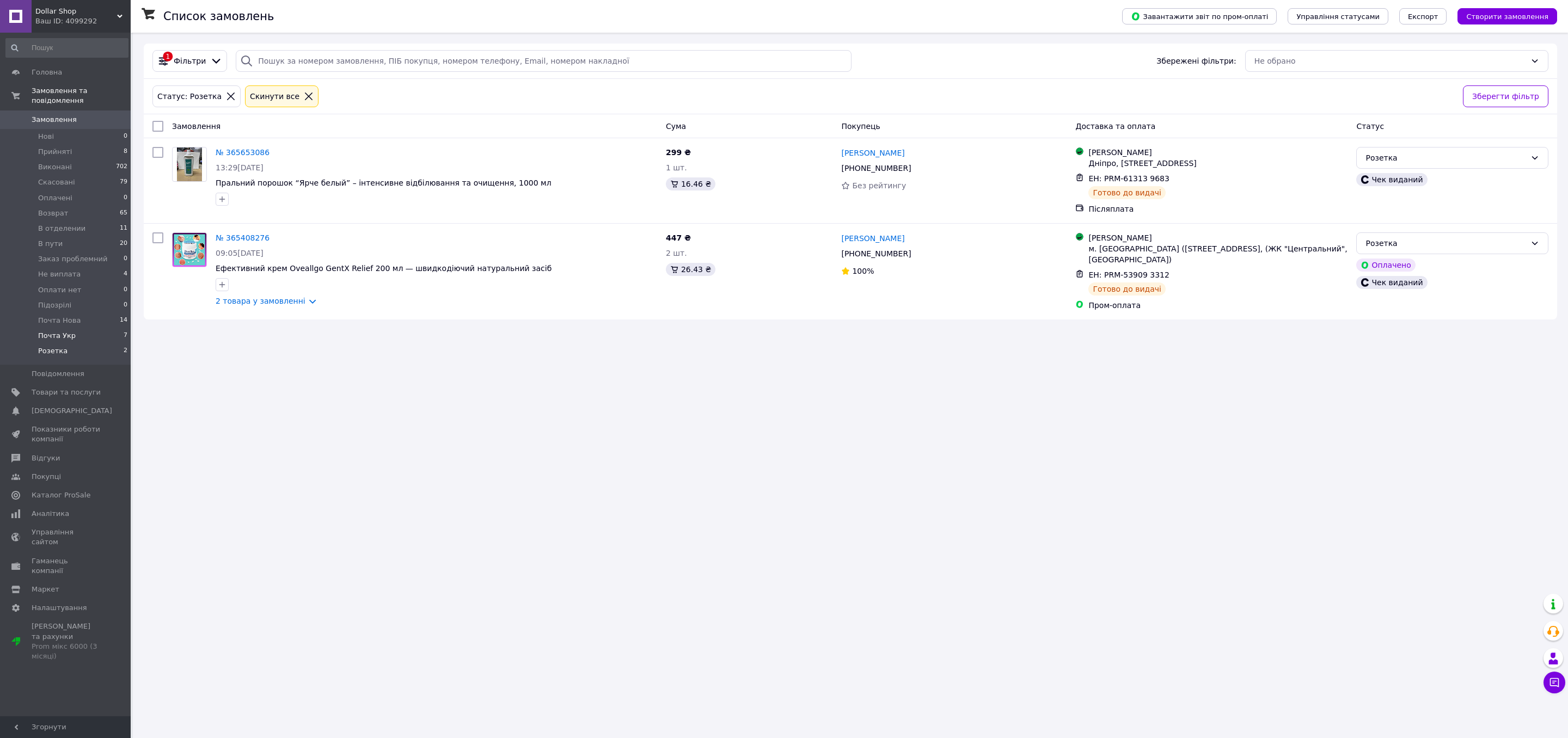
click at [63, 331] on span "Почта Укр" at bounding box center [57, 336] width 38 height 10
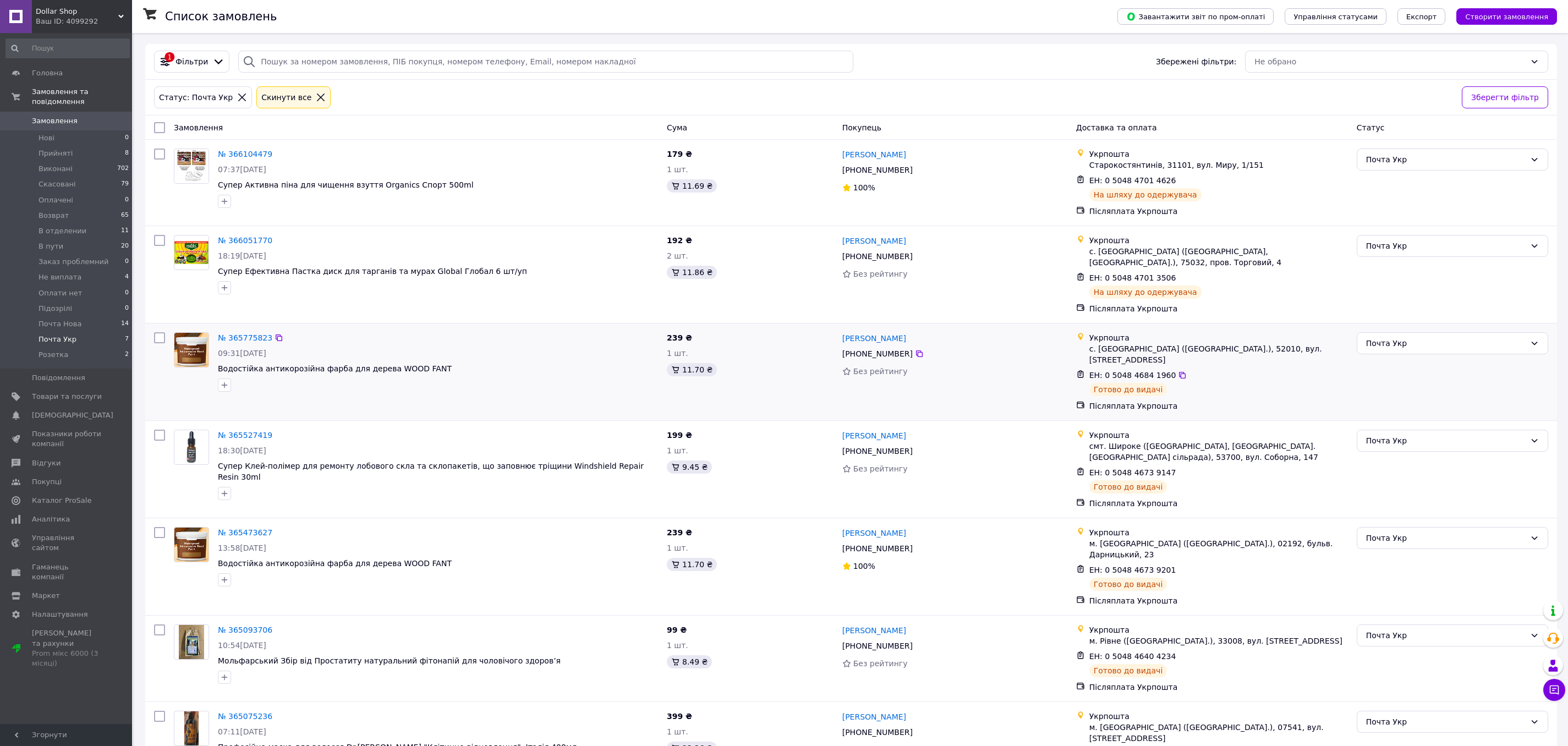
scroll to position [31, 0]
